Goal: Check status: Check status

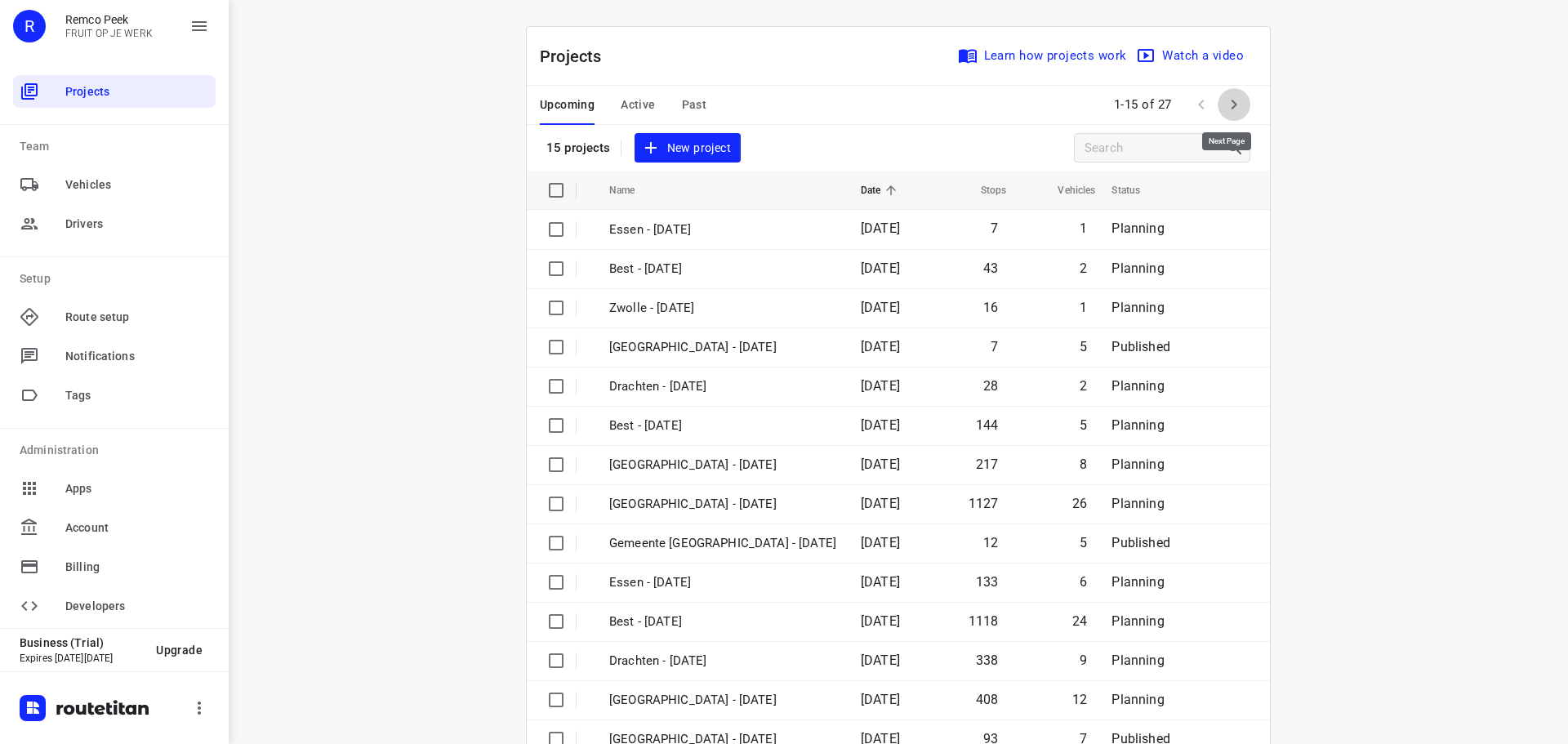
click at [1229, 97] on icon "button" at bounding box center [1234, 105] width 19 height 19
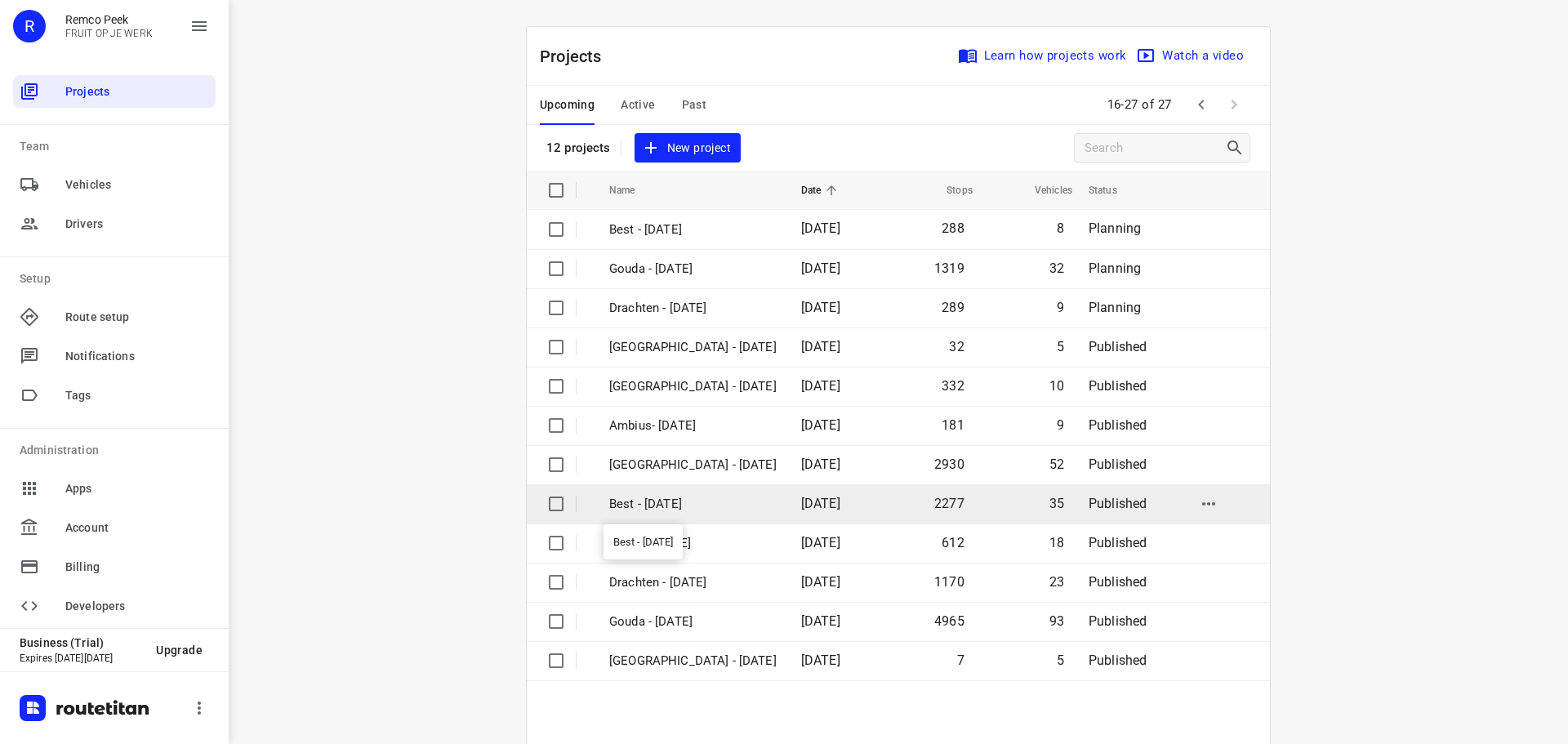
click at [708, 496] on p "Best - Monday" at bounding box center [692, 504] width 167 height 18
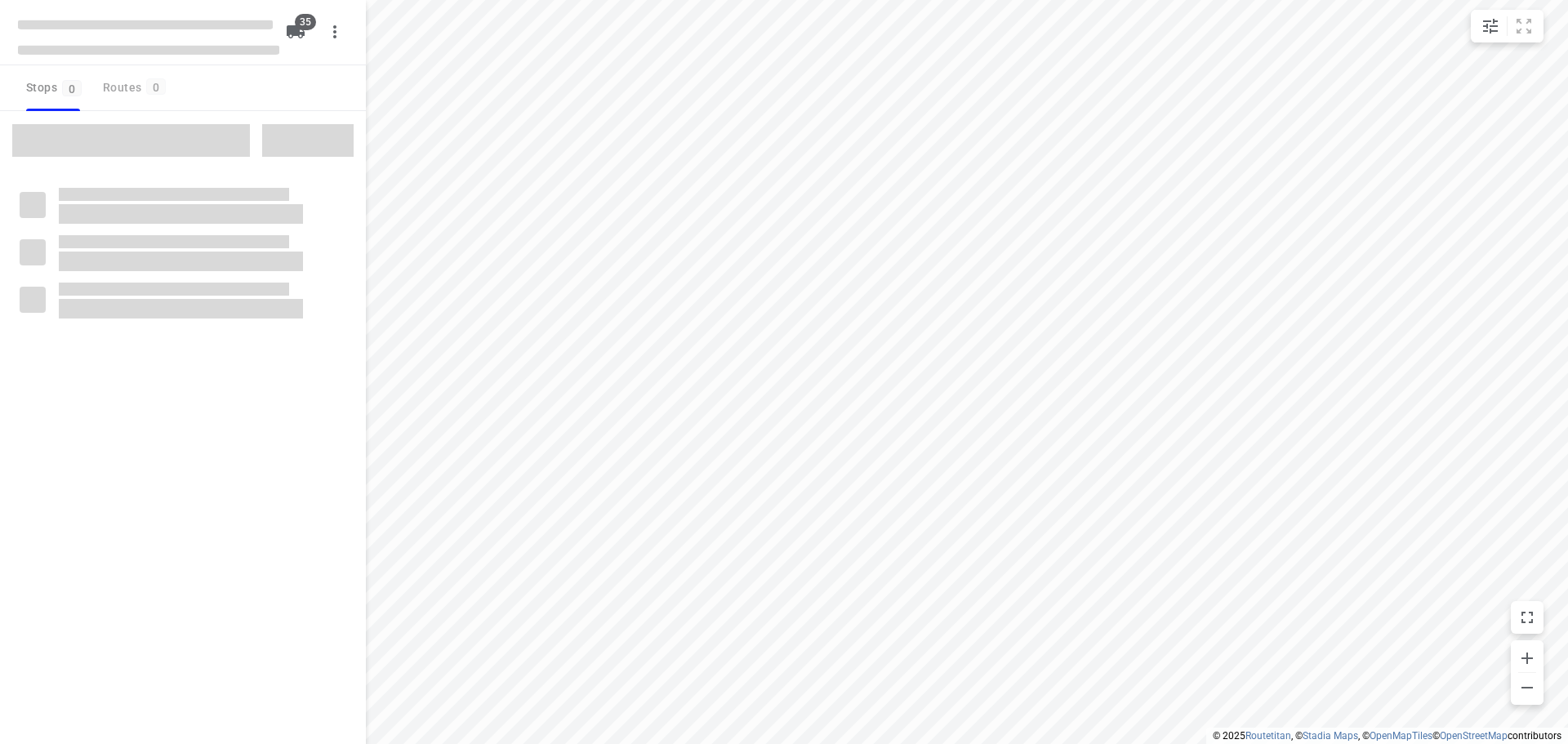
checkbox input "true"
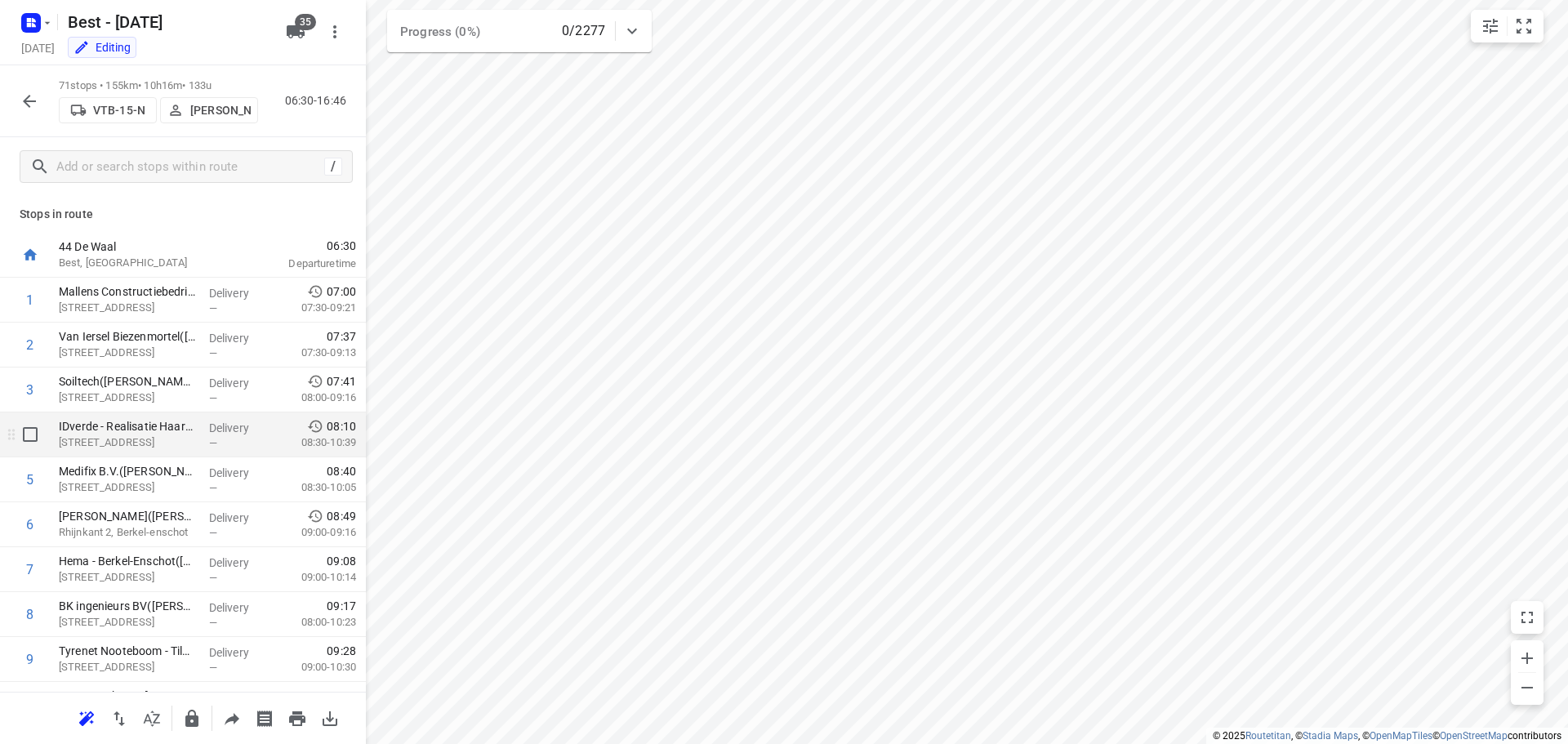
click at [157, 436] on p "Berktweg 2, Haaren" at bounding box center [127, 442] width 137 height 17
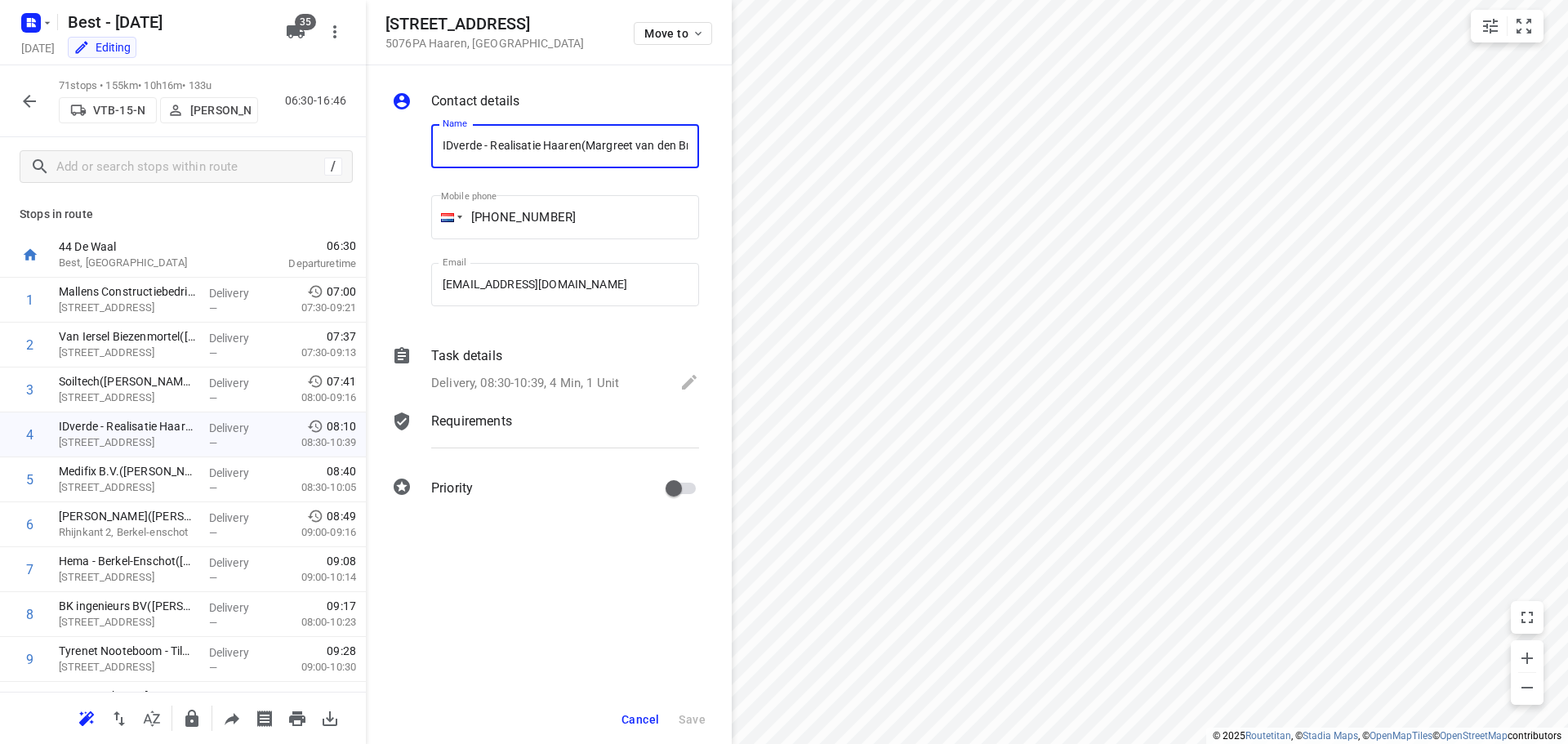
click at [485, 389] on p "Delivery, 08:30-10:39, 4 Min, 1 Unit" at bounding box center [524, 383] width 187 height 18
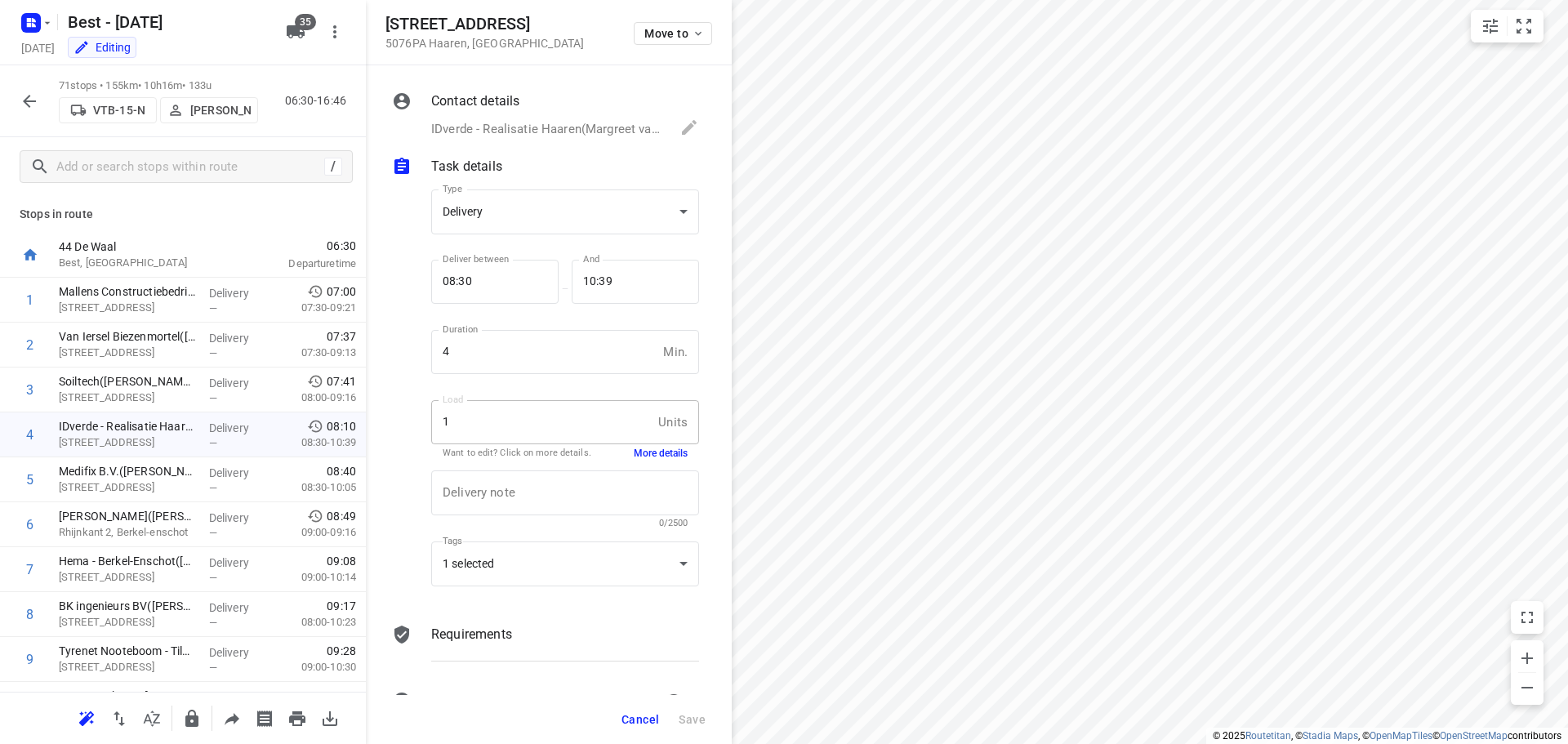
click at [653, 456] on button "More details" at bounding box center [661, 454] width 54 height 14
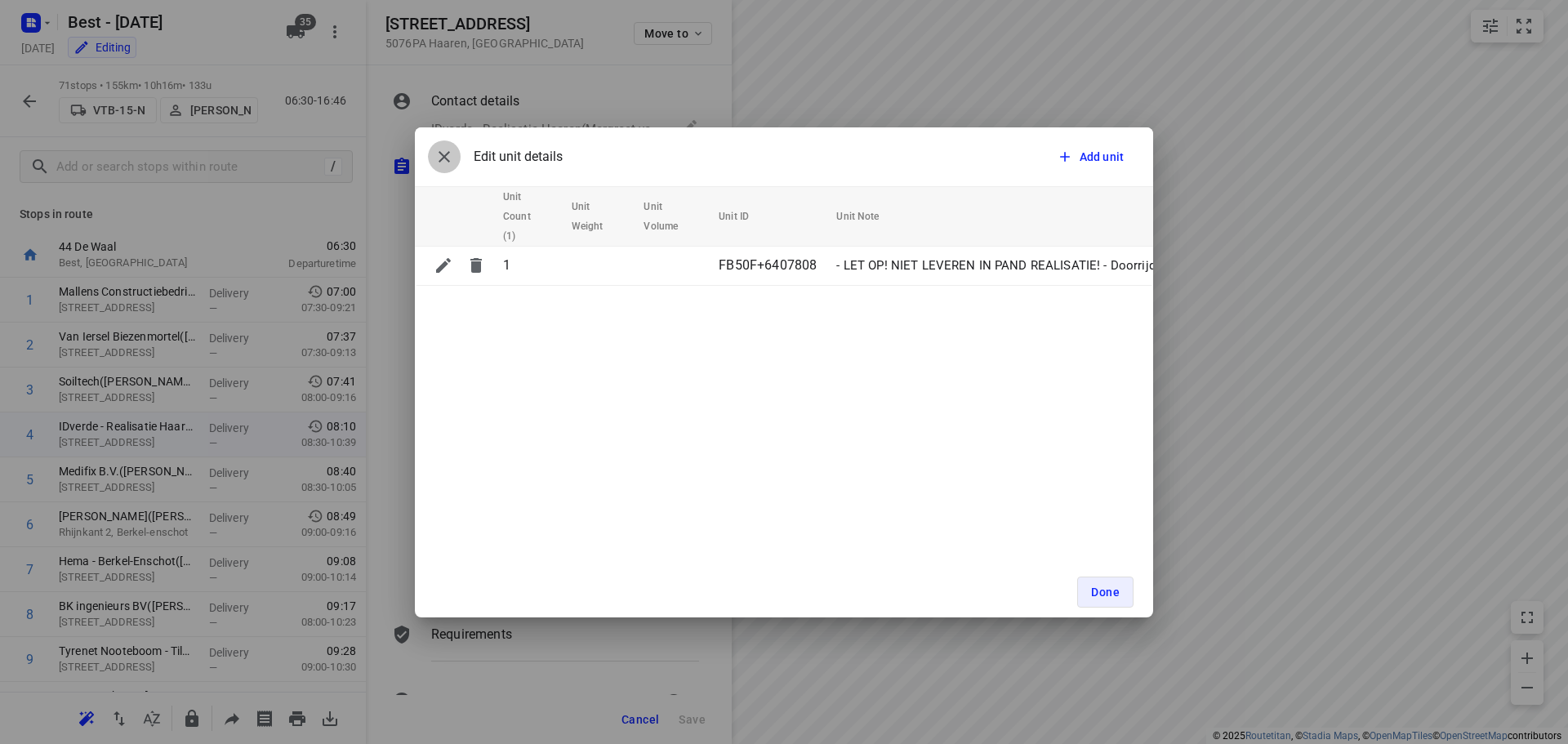
click at [435, 156] on icon "button" at bounding box center [444, 156] width 19 height 19
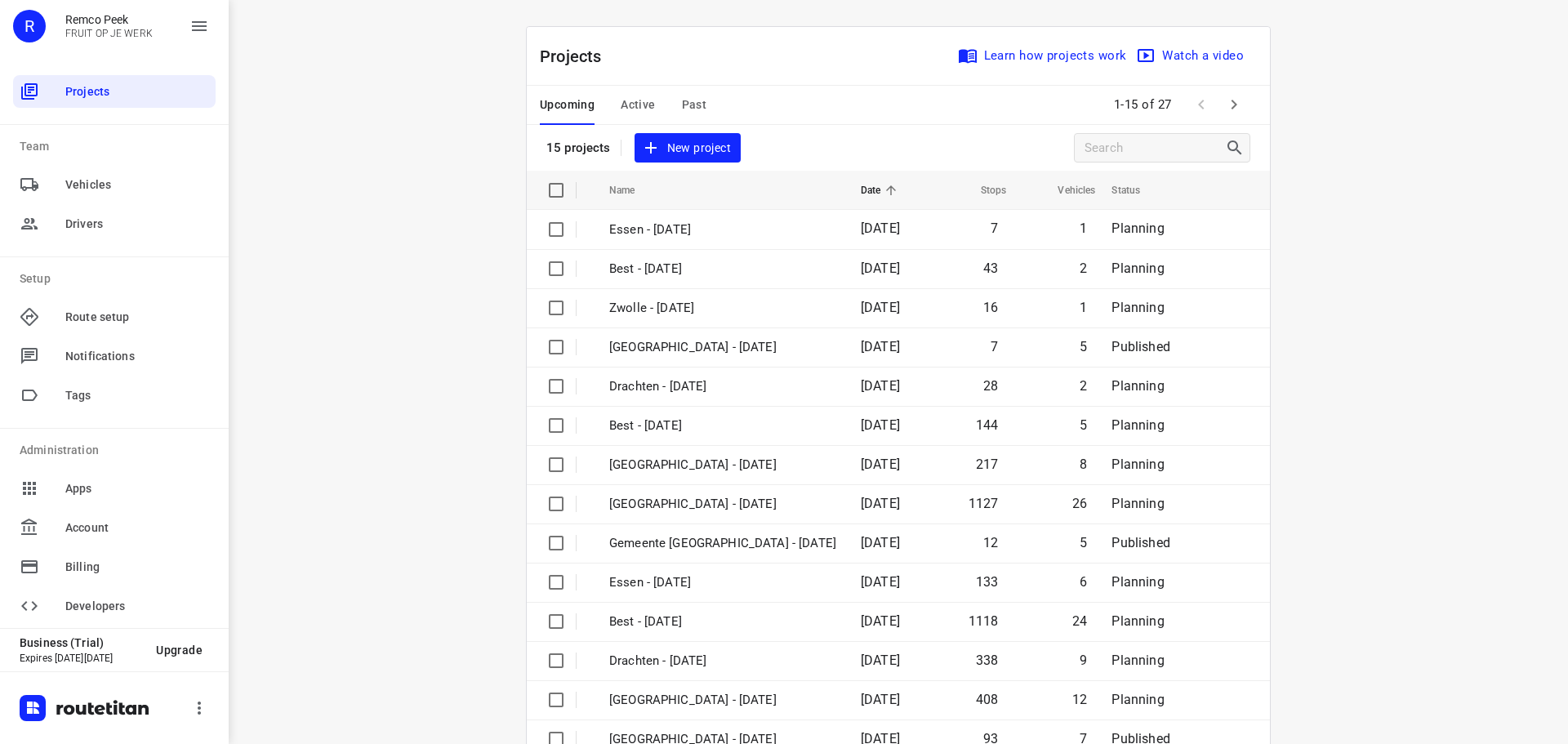
click at [682, 103] on span "Past" at bounding box center [694, 105] width 25 height 20
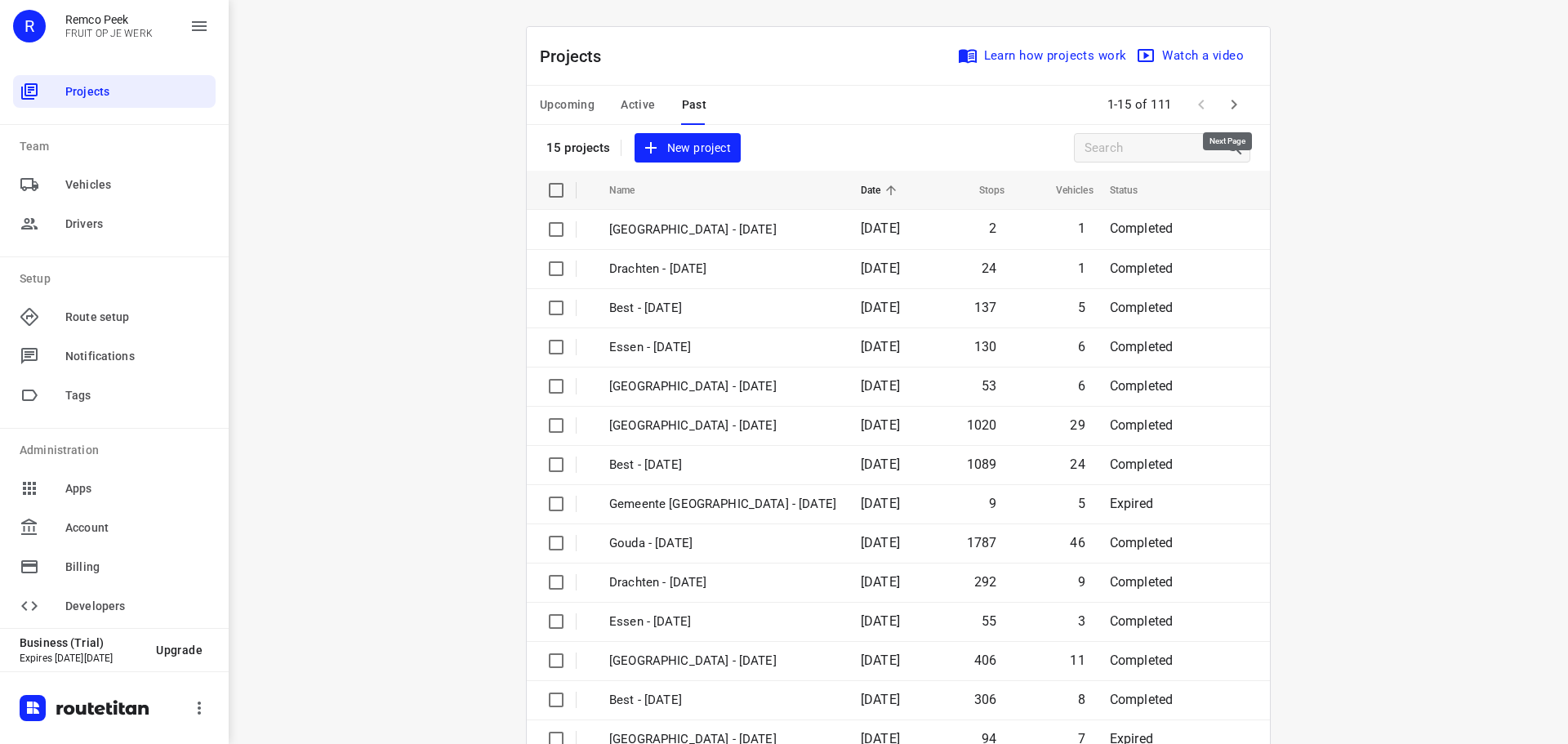
click at [1218, 110] on button "button" at bounding box center [1234, 105] width 33 height 33
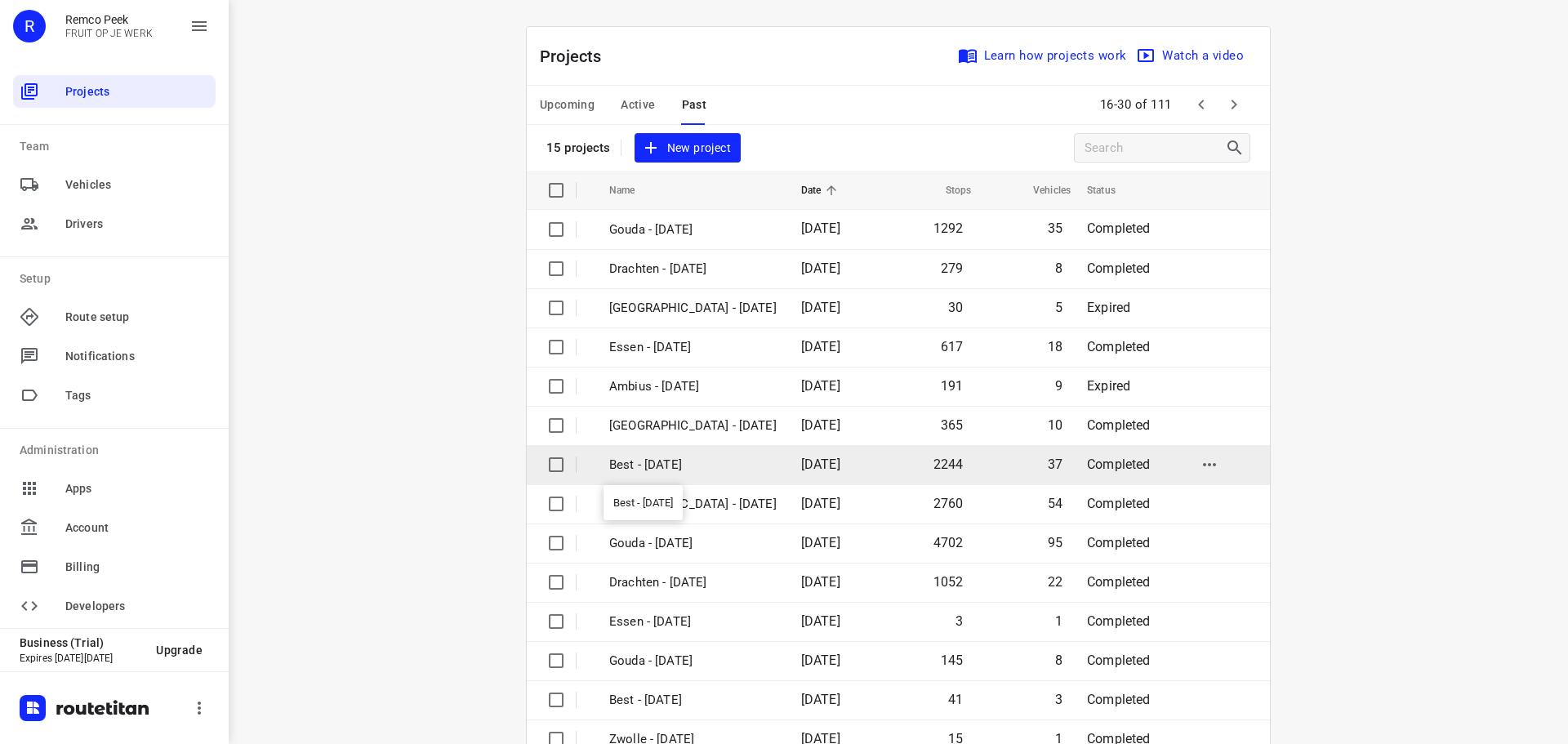
click at [707, 465] on p "Best - Monday" at bounding box center [692, 464] width 167 height 18
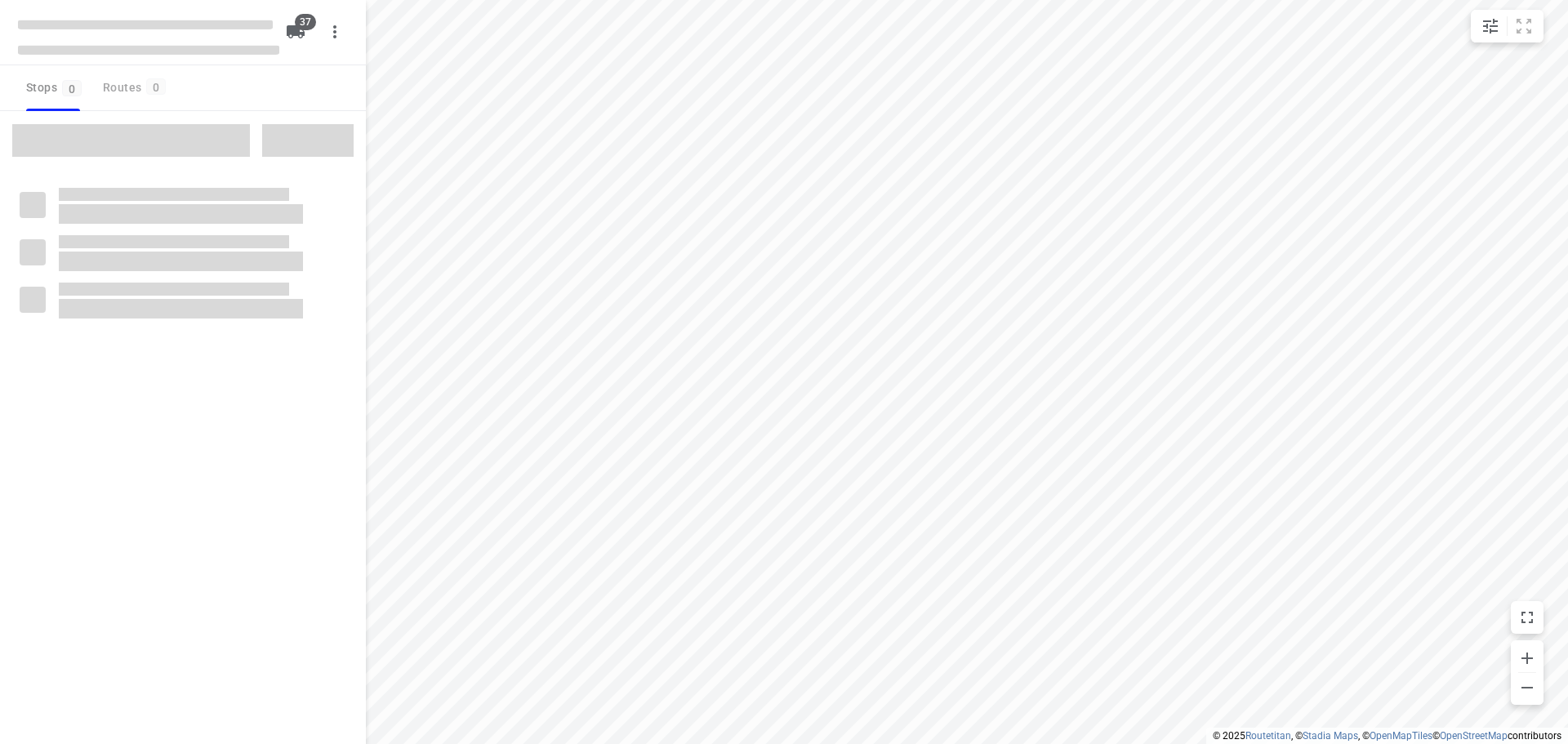
type input "distance"
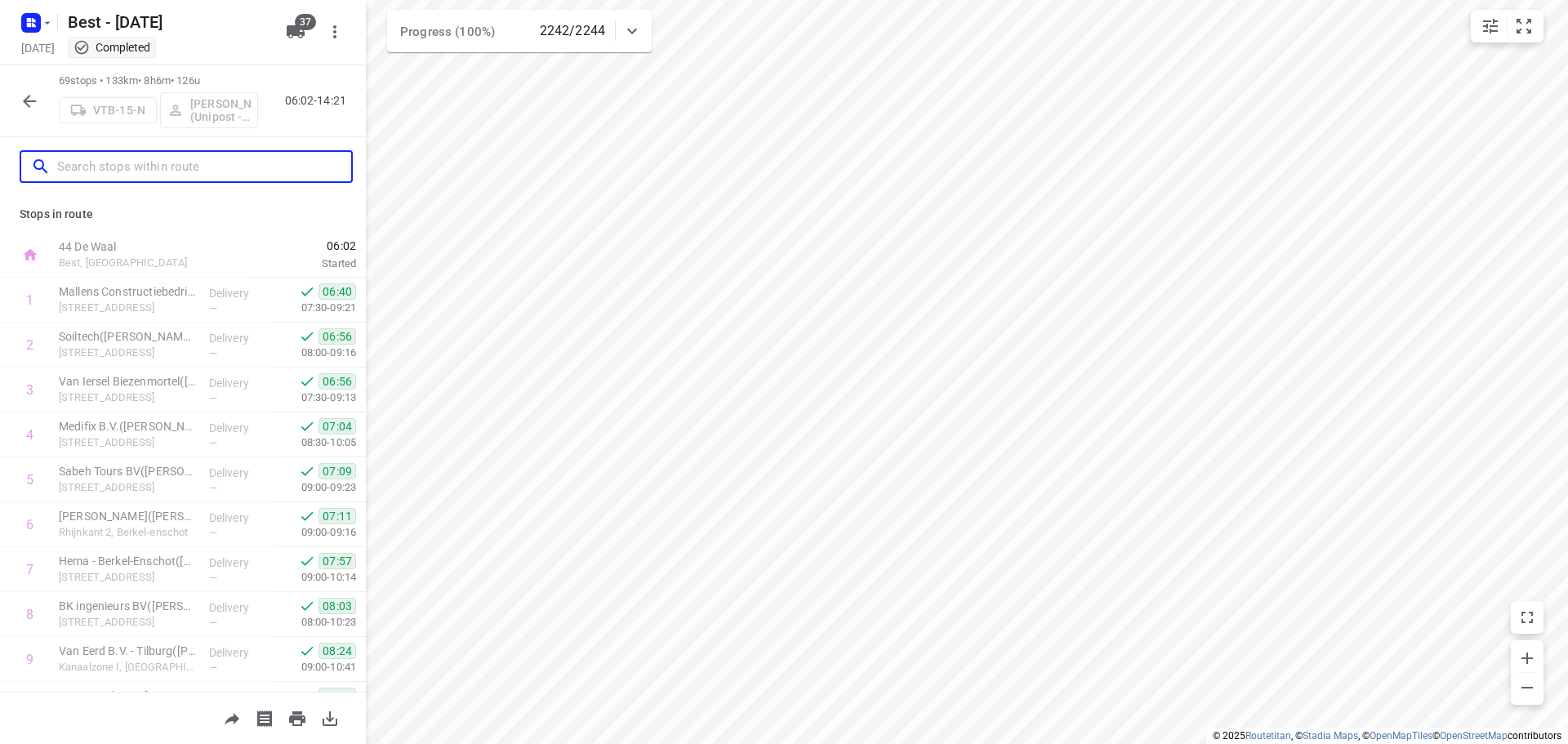
click at [198, 178] on input "text" at bounding box center [204, 167] width 294 height 25
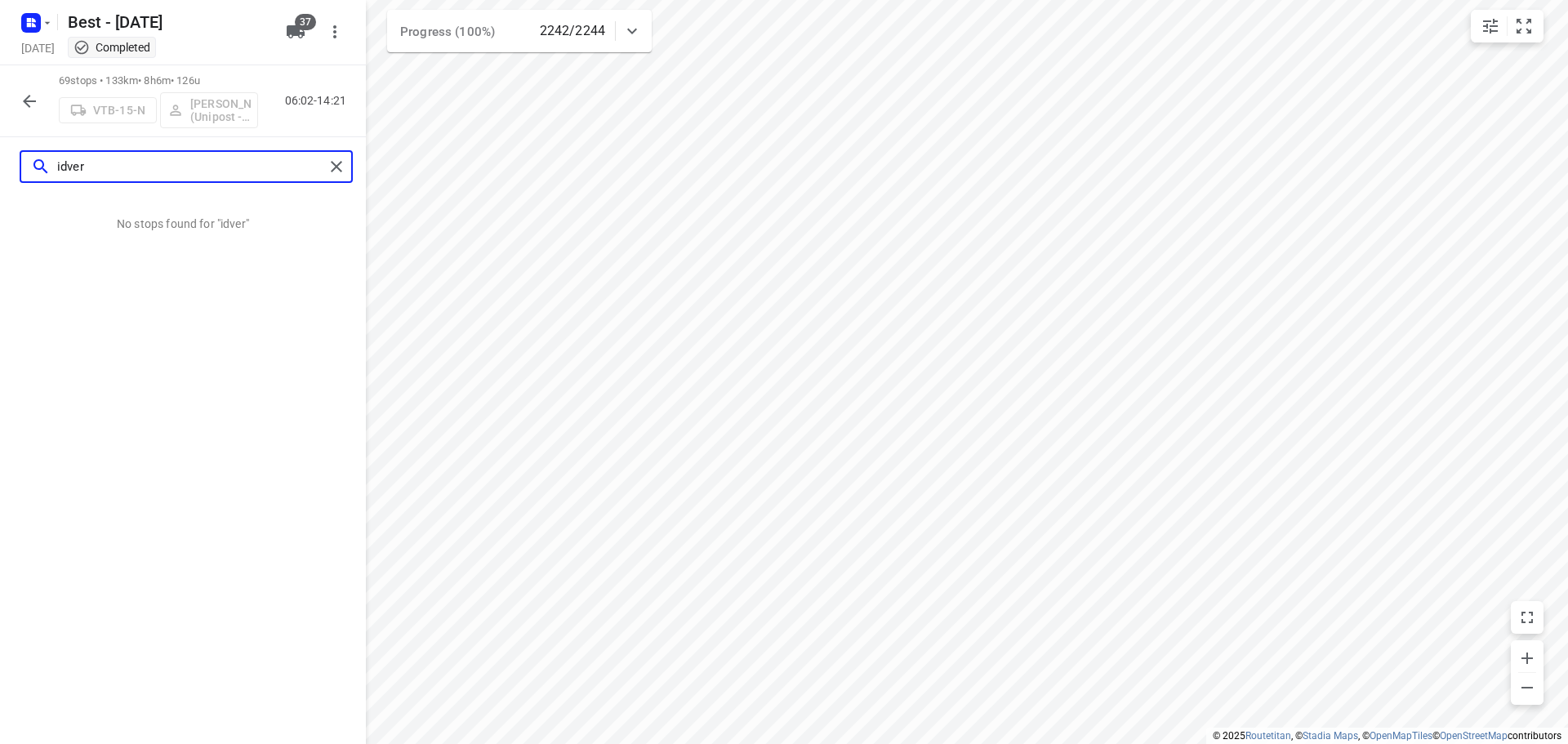
type input "idver"
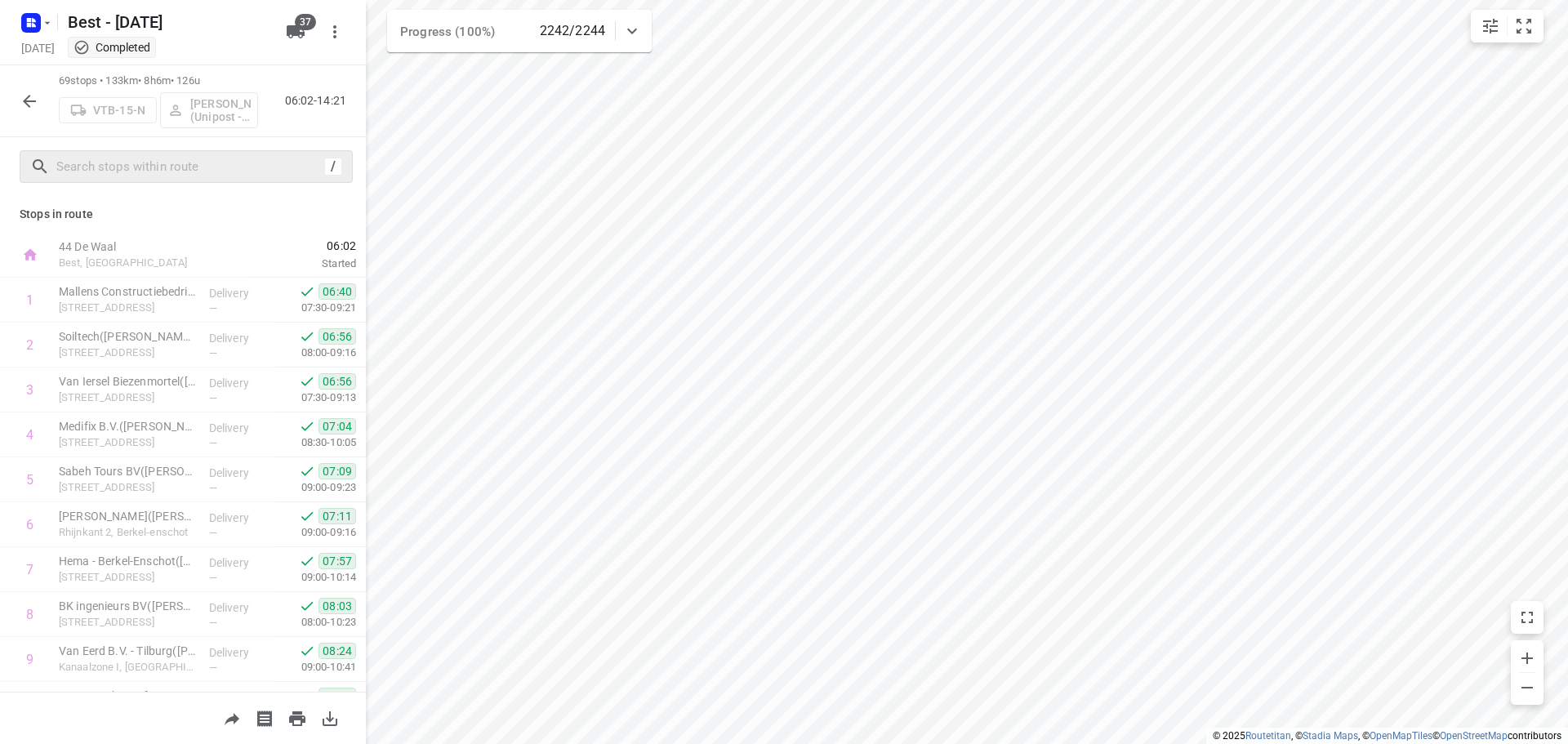
click at [34, 93] on icon "button" at bounding box center [29, 101] width 19 height 19
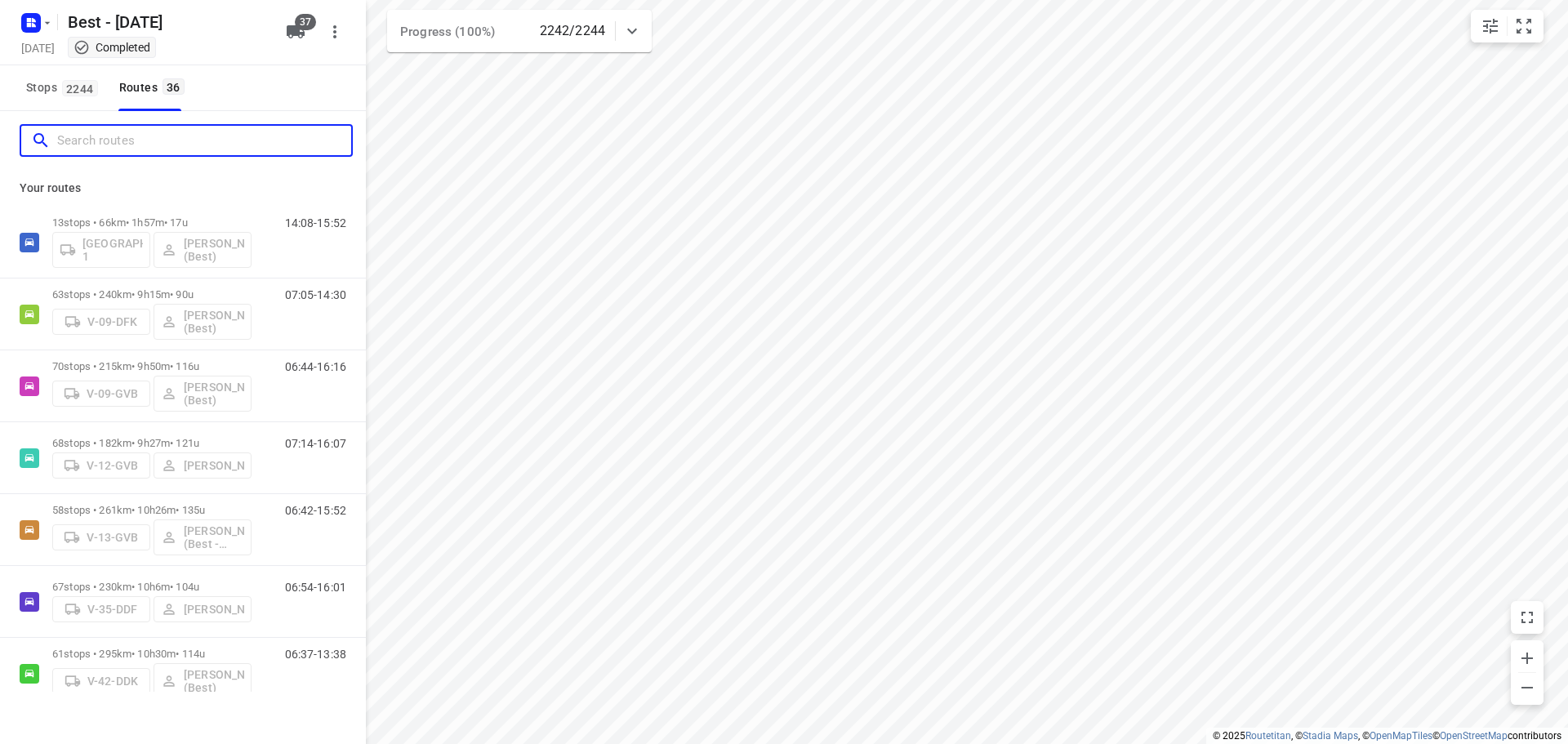
click at [77, 145] on input "Search routes" at bounding box center [204, 141] width 294 height 25
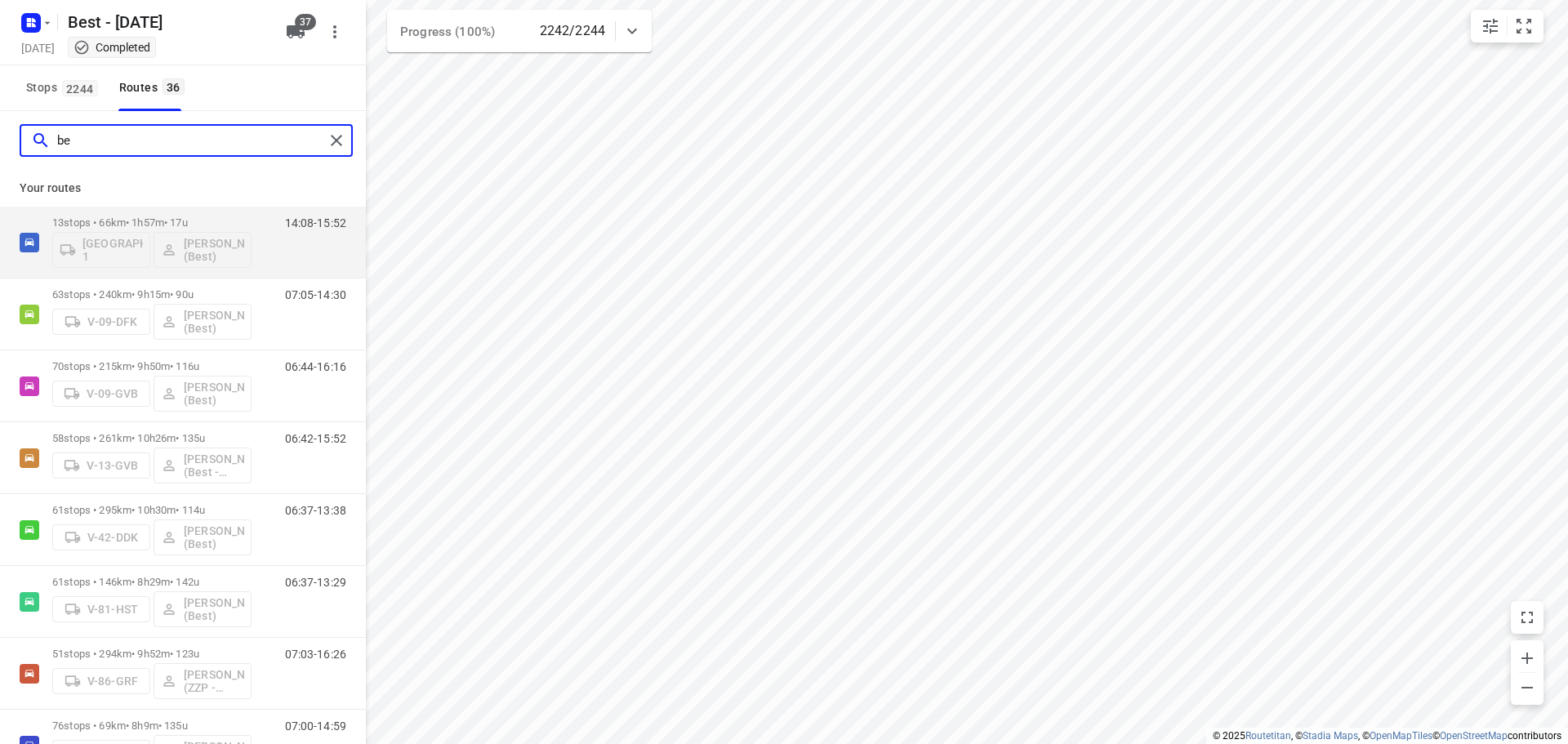
type input "b"
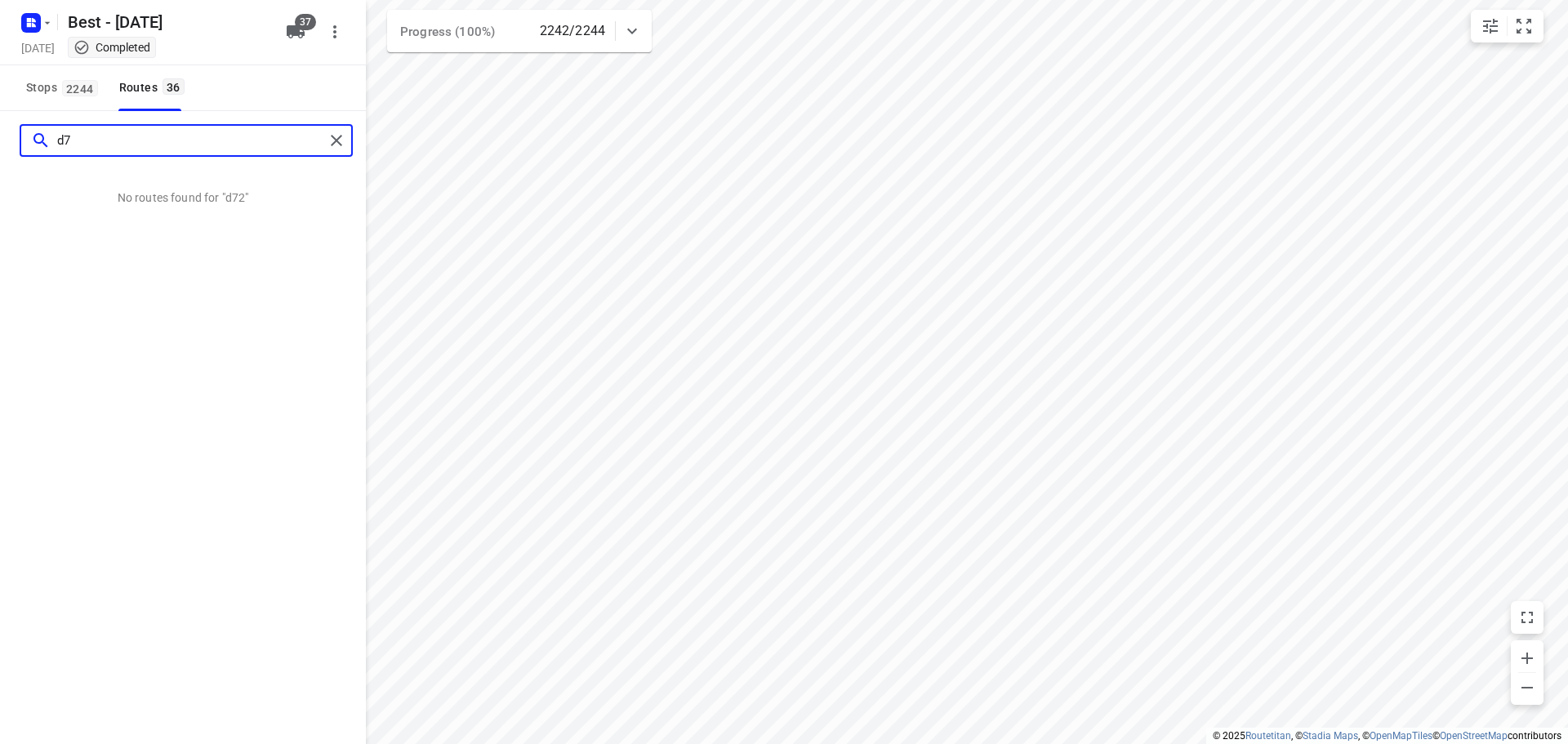
type input "d"
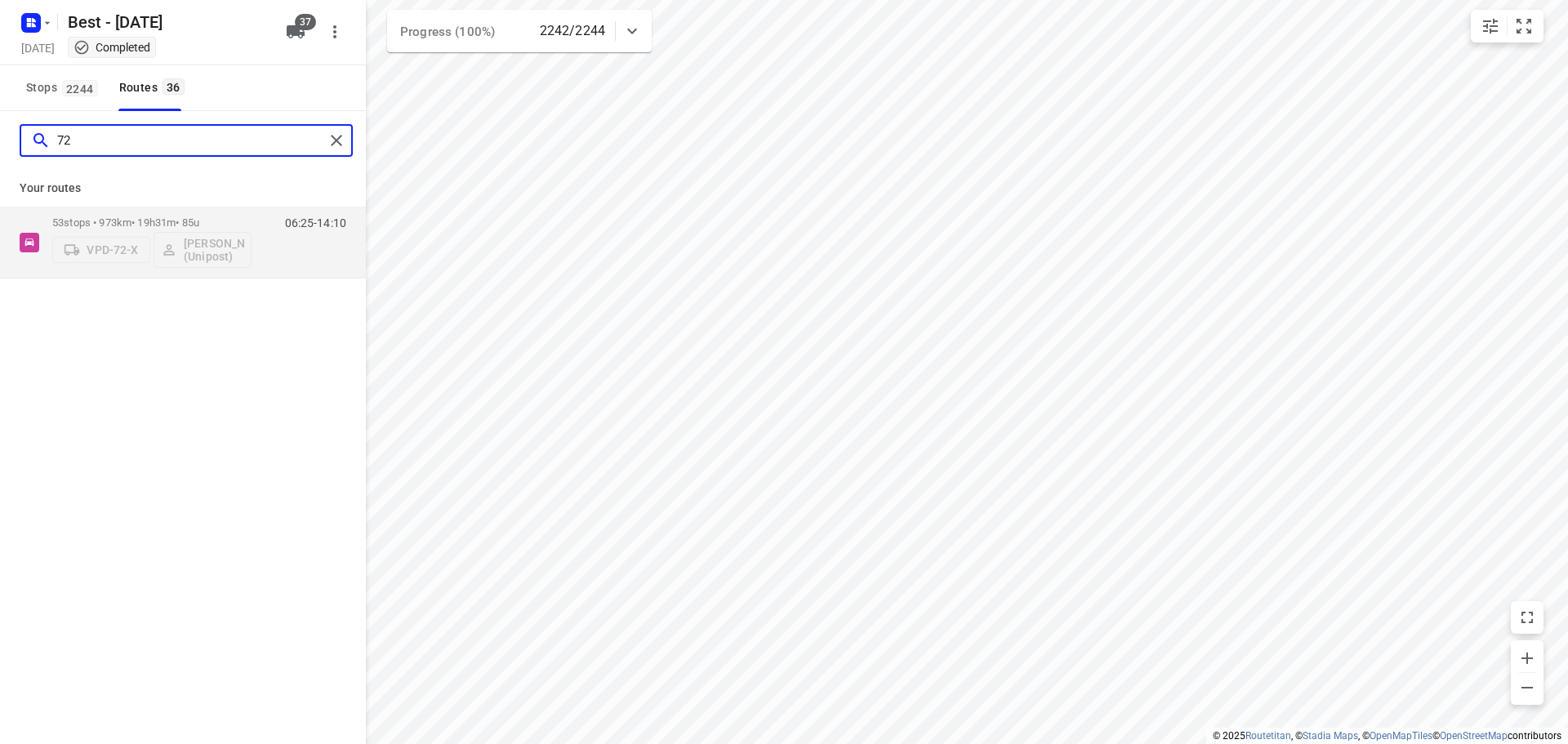
click at [322, 131] on input "72" at bounding box center [190, 141] width 267 height 25
type input "72"
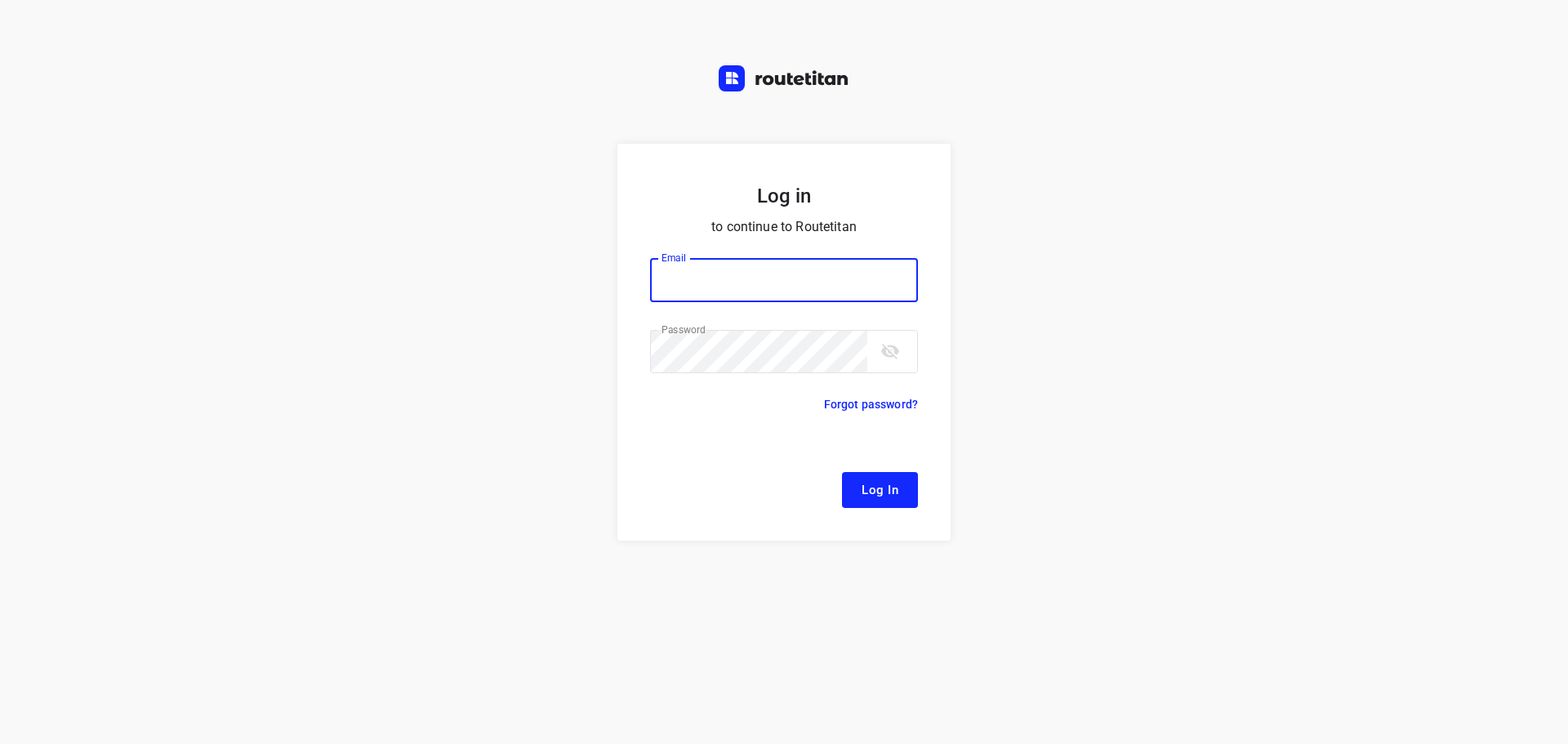
type input "[EMAIL_ADDRESS][DOMAIN_NAME]"
click at [859, 488] on button "Log In" at bounding box center [880, 490] width 76 height 36
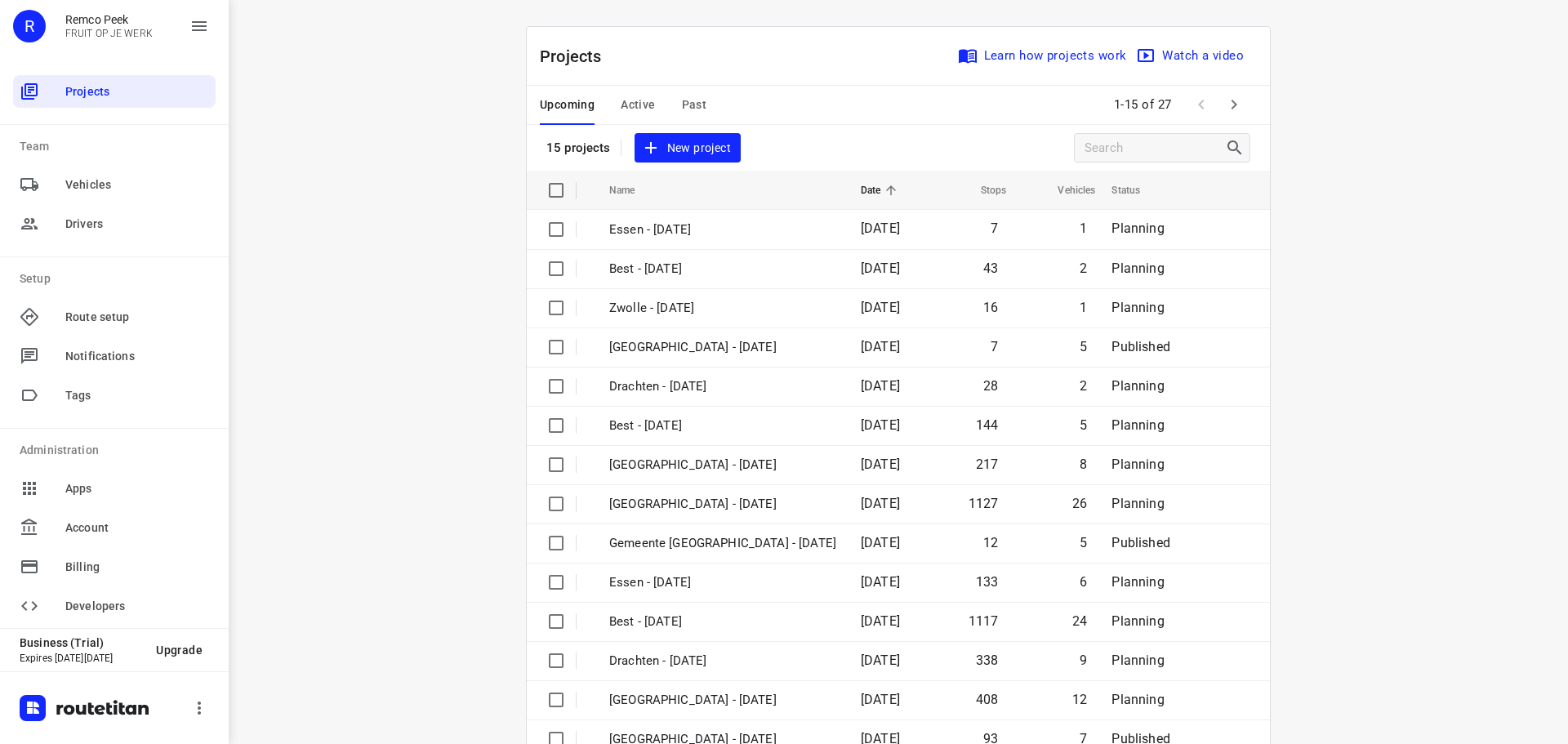
click at [612, 108] on div "Upcoming Active Past" at bounding box center [636, 105] width 193 height 39
click at [633, 103] on span "Active" at bounding box center [637, 105] width 34 height 20
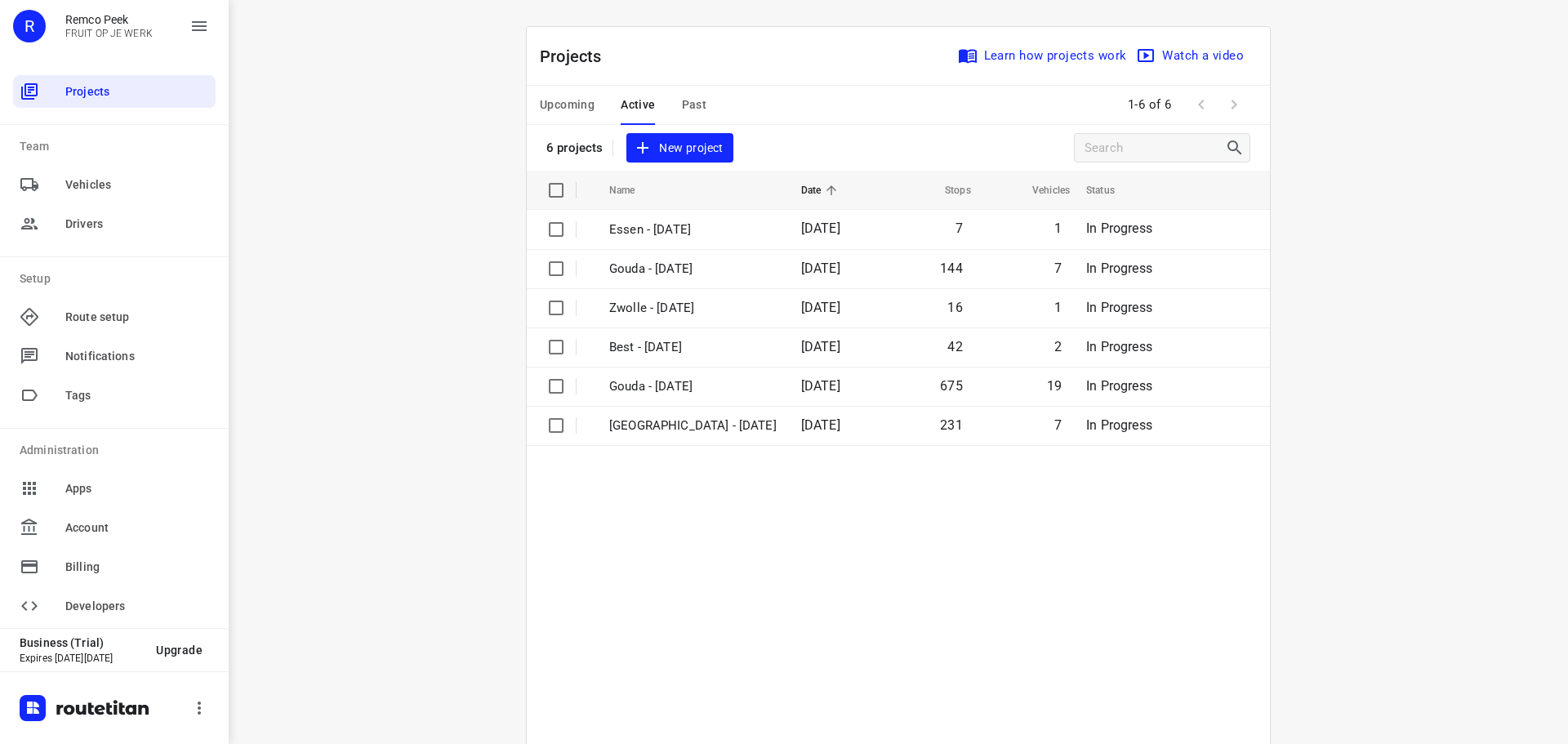
click at [712, 111] on div "Upcoming Active Past" at bounding box center [636, 105] width 193 height 39
click at [702, 109] on div "Upcoming Active Past" at bounding box center [636, 105] width 193 height 39
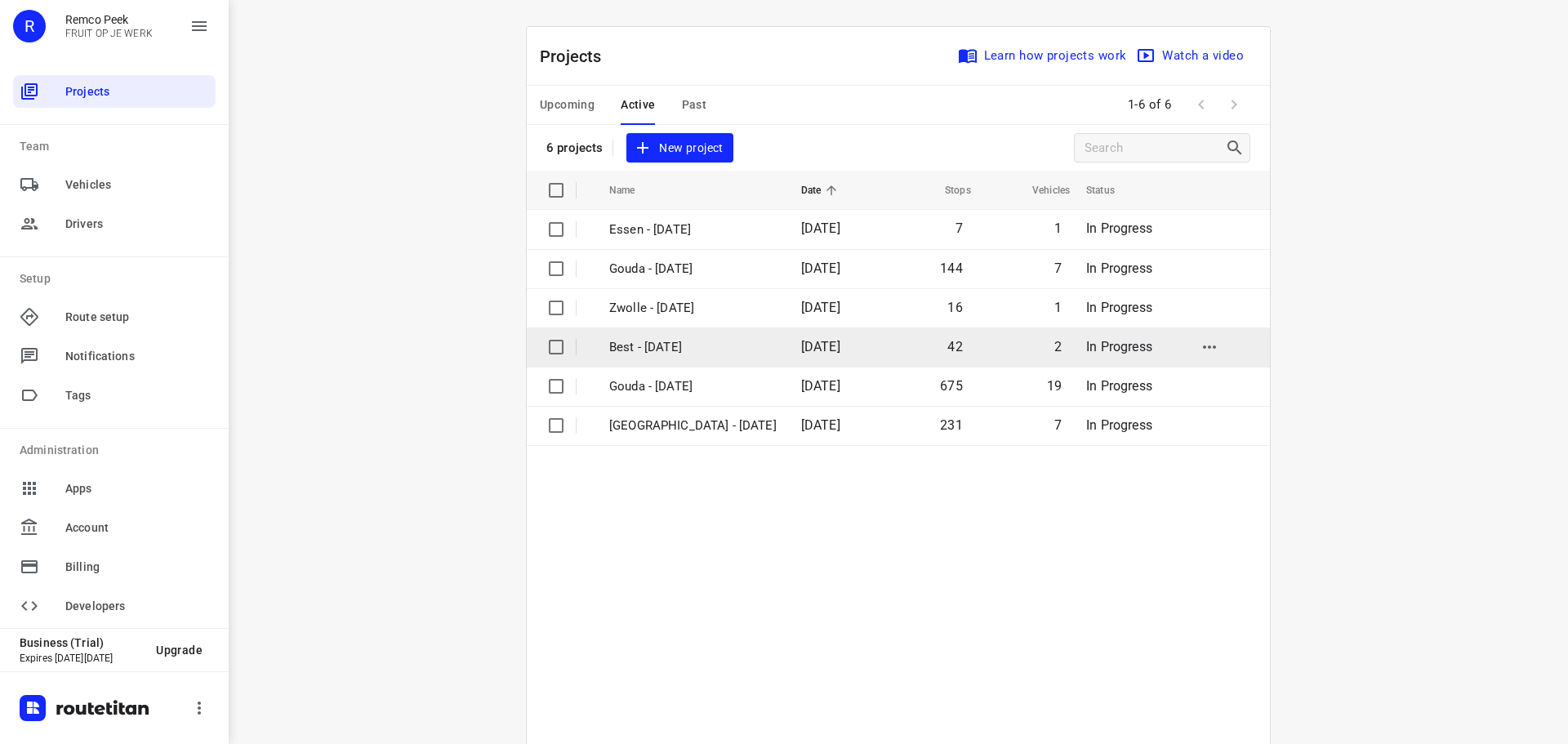
click at [670, 349] on p "Best - [DATE]" at bounding box center [692, 347] width 167 height 18
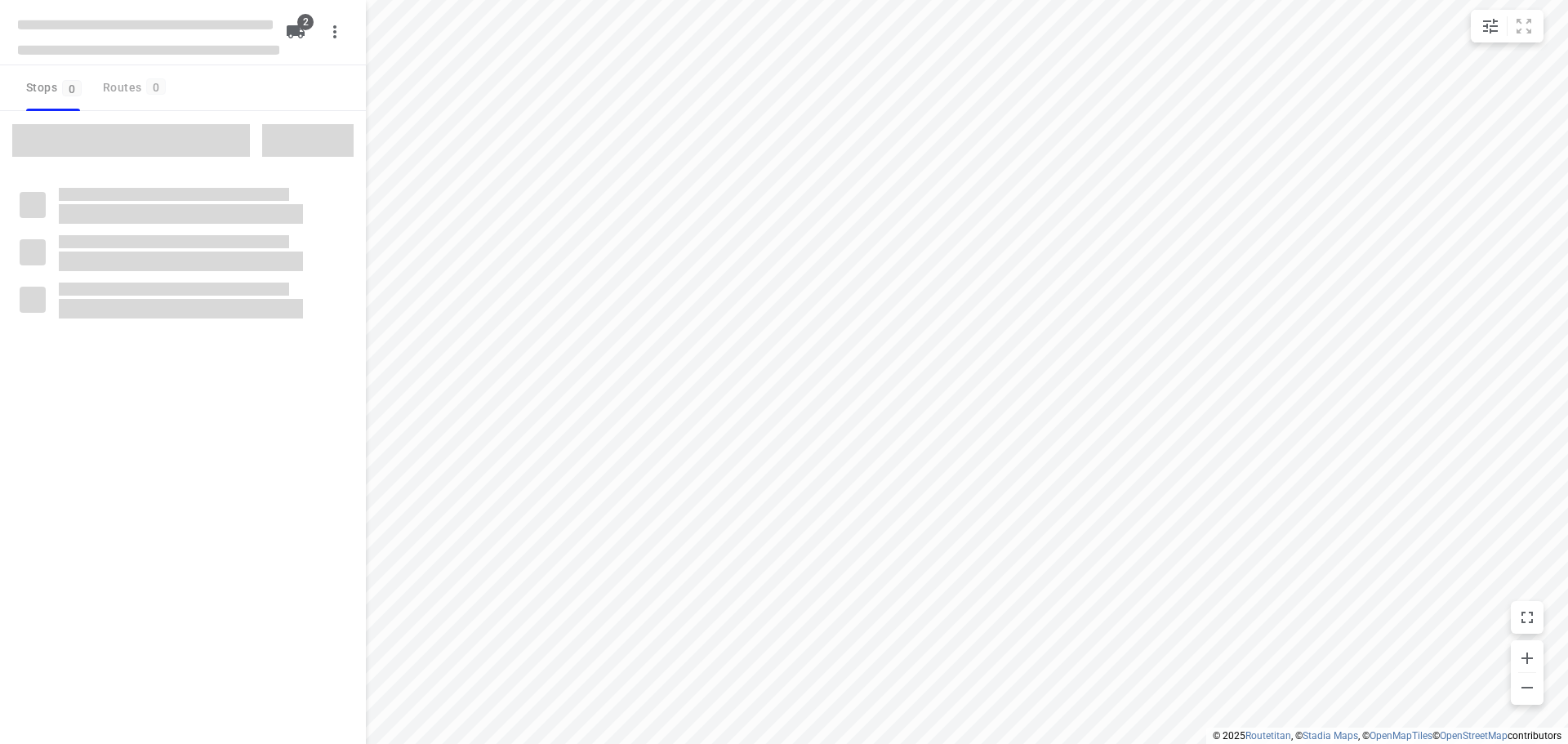
type input "distance"
checkbox input "true"
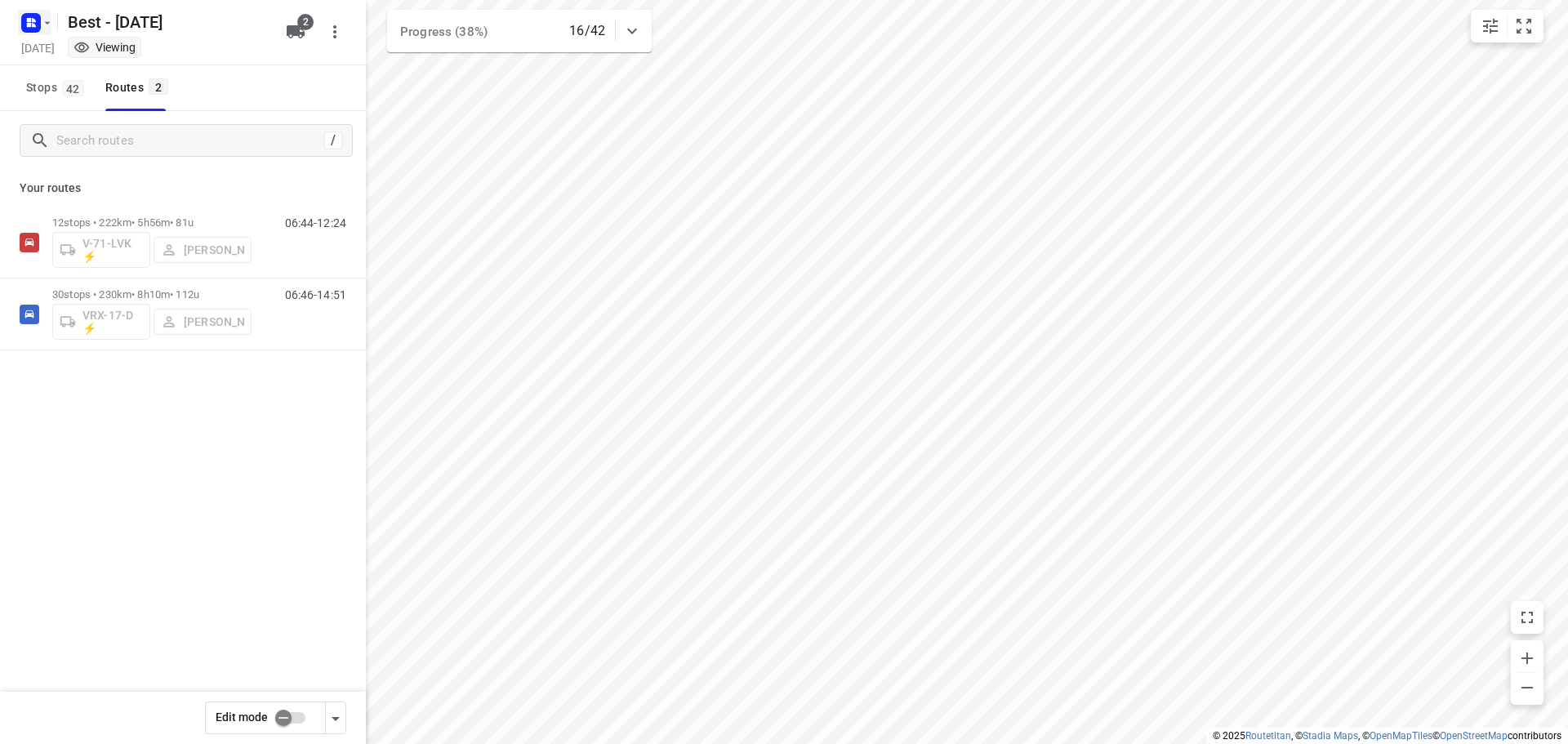
click at [42, 22] on icon "button" at bounding box center [47, 22] width 13 height 13
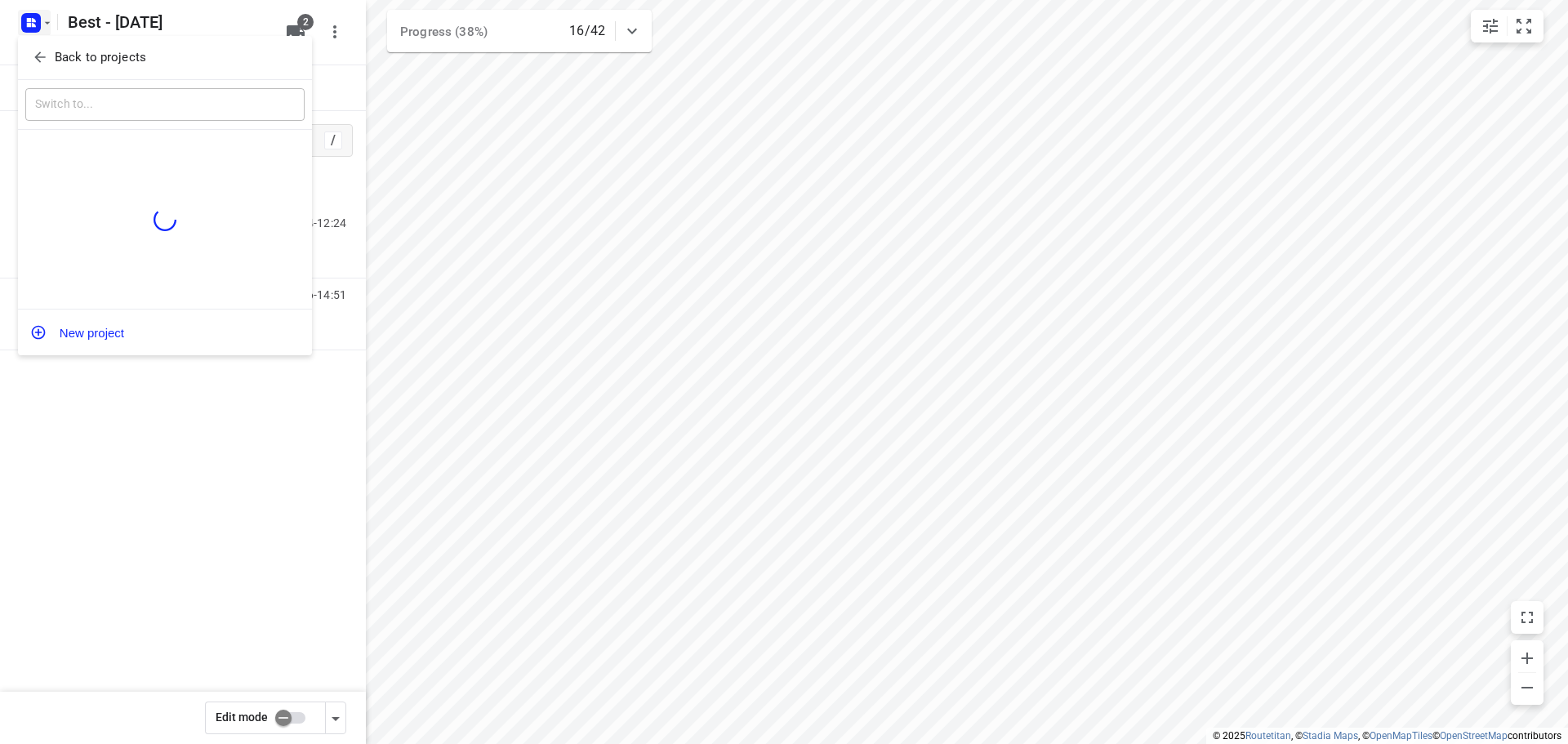
click at [39, 38] on div "Back to projects" at bounding box center [165, 57] width 294 height 44
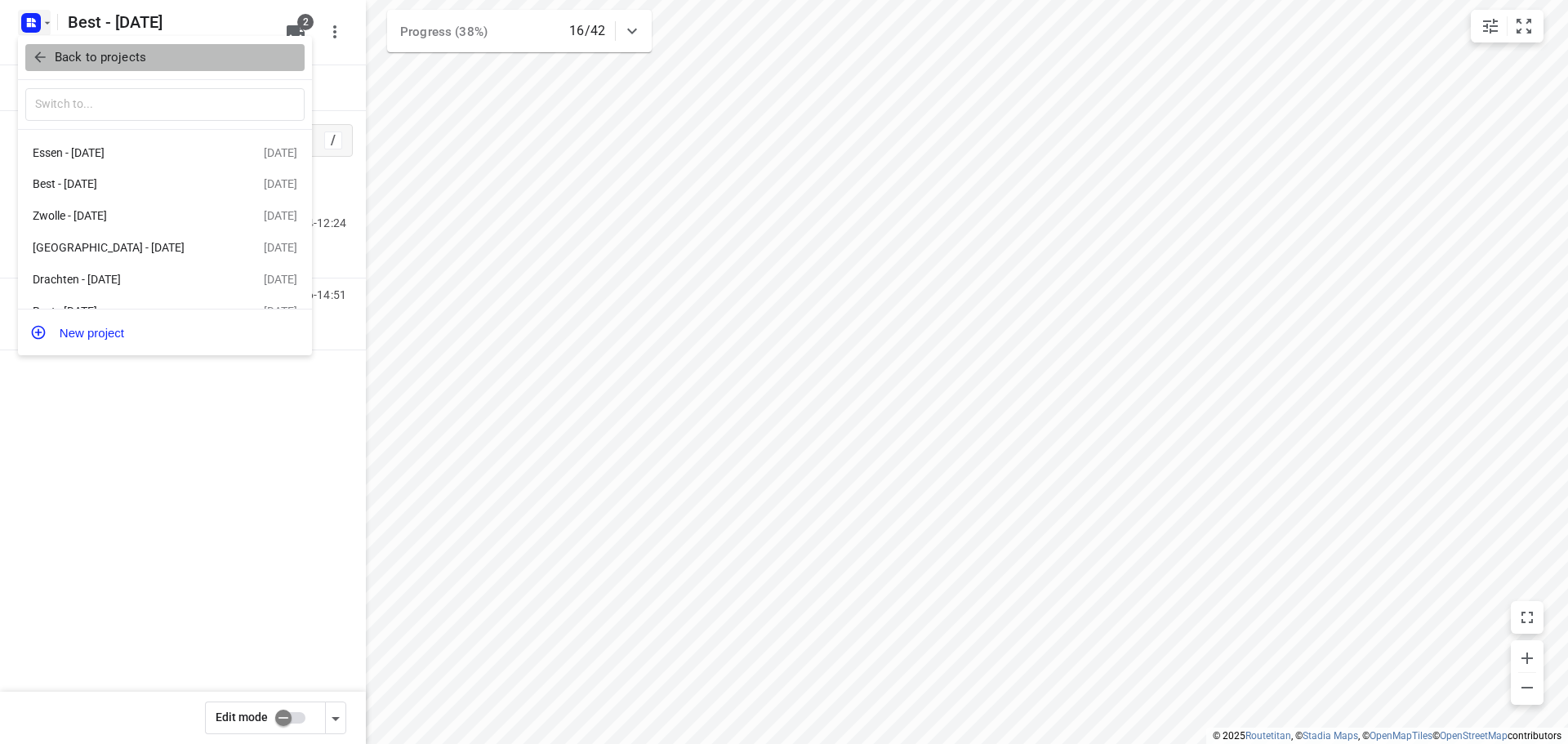
click at [39, 45] on button "Back to projects" at bounding box center [165, 57] width 280 height 27
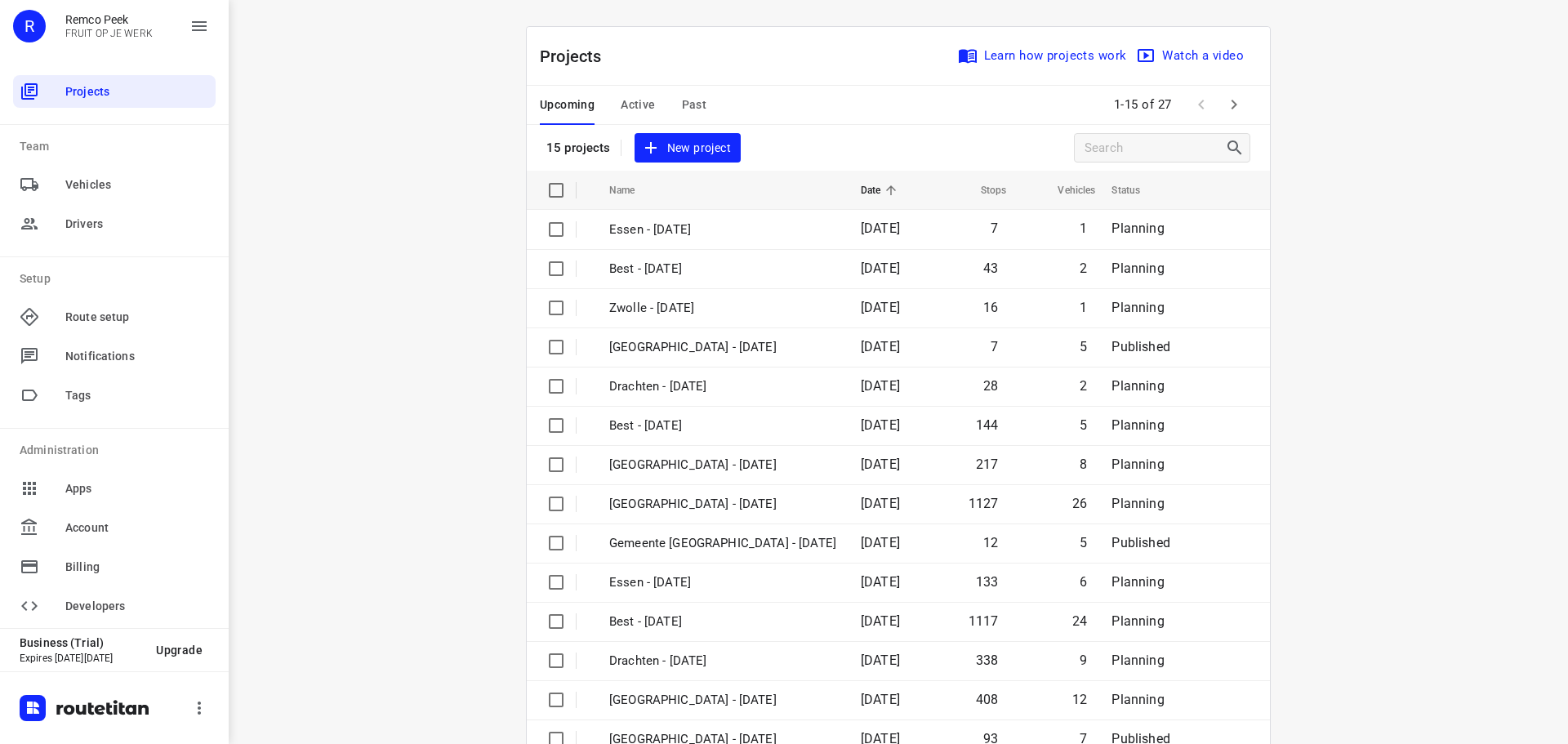
click at [694, 102] on span "Past" at bounding box center [694, 105] width 25 height 20
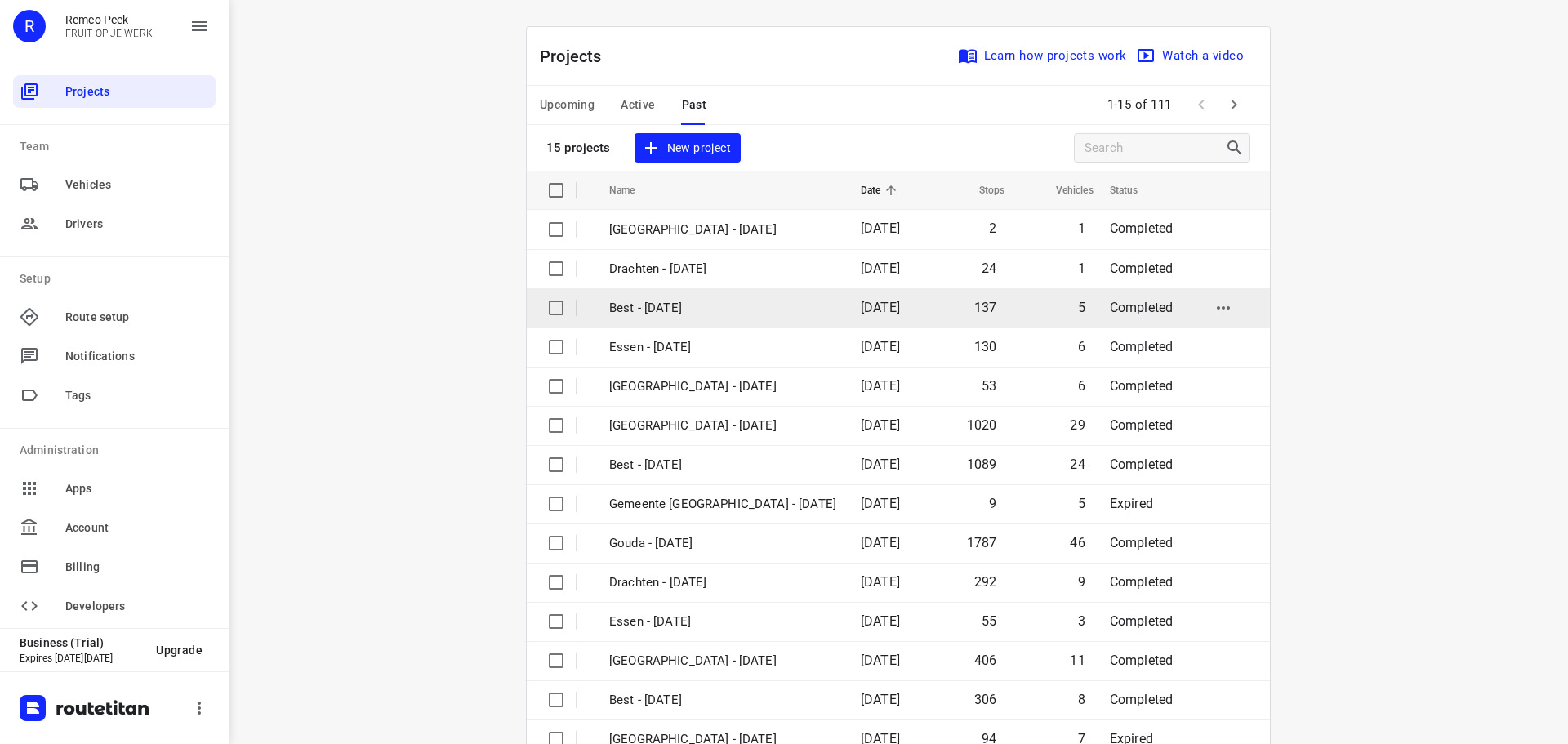
click at [718, 321] on td "Best - [DATE]" at bounding box center [720, 308] width 254 height 39
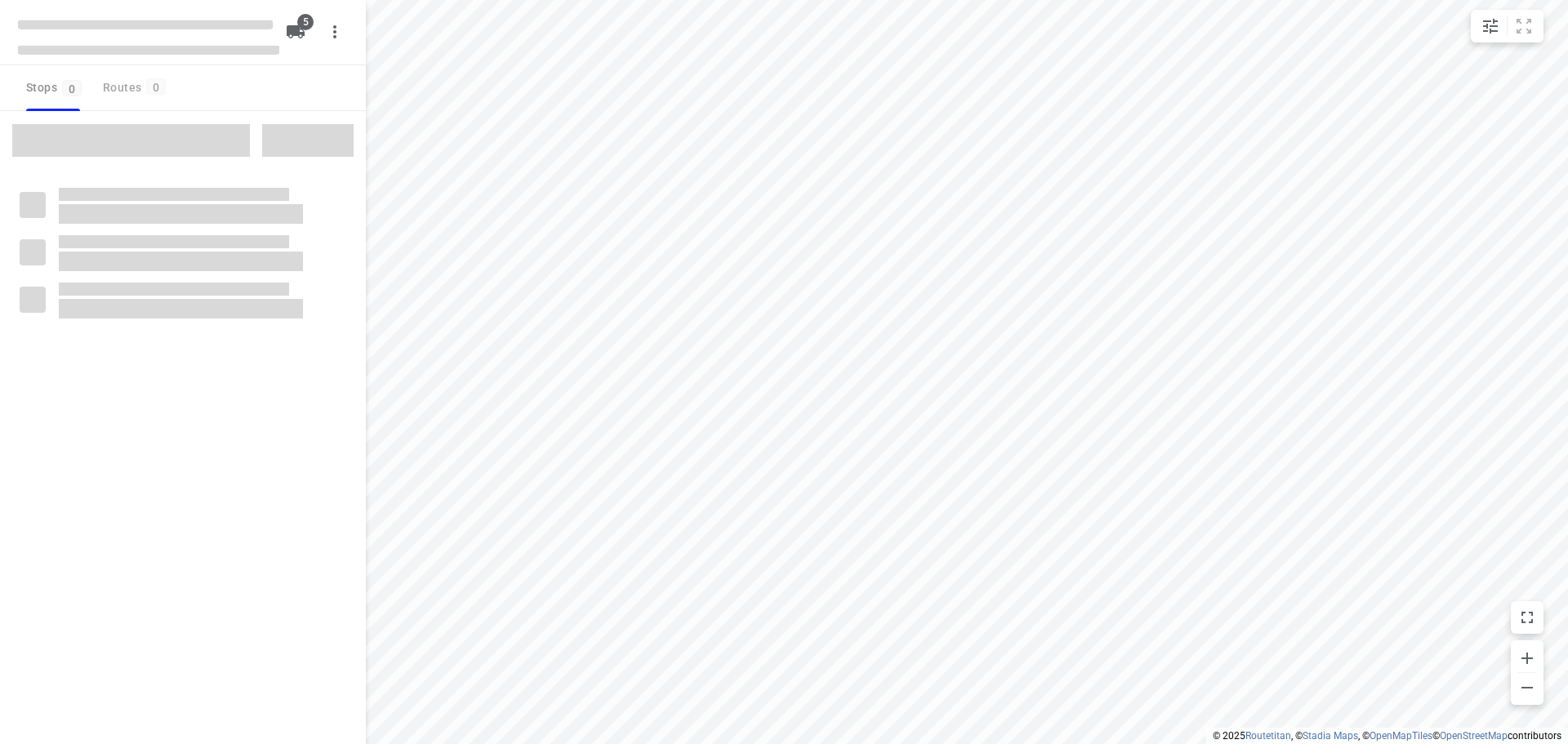
type input "distance"
checkbox input "true"
